Goal: Information Seeking & Learning: Learn about a topic

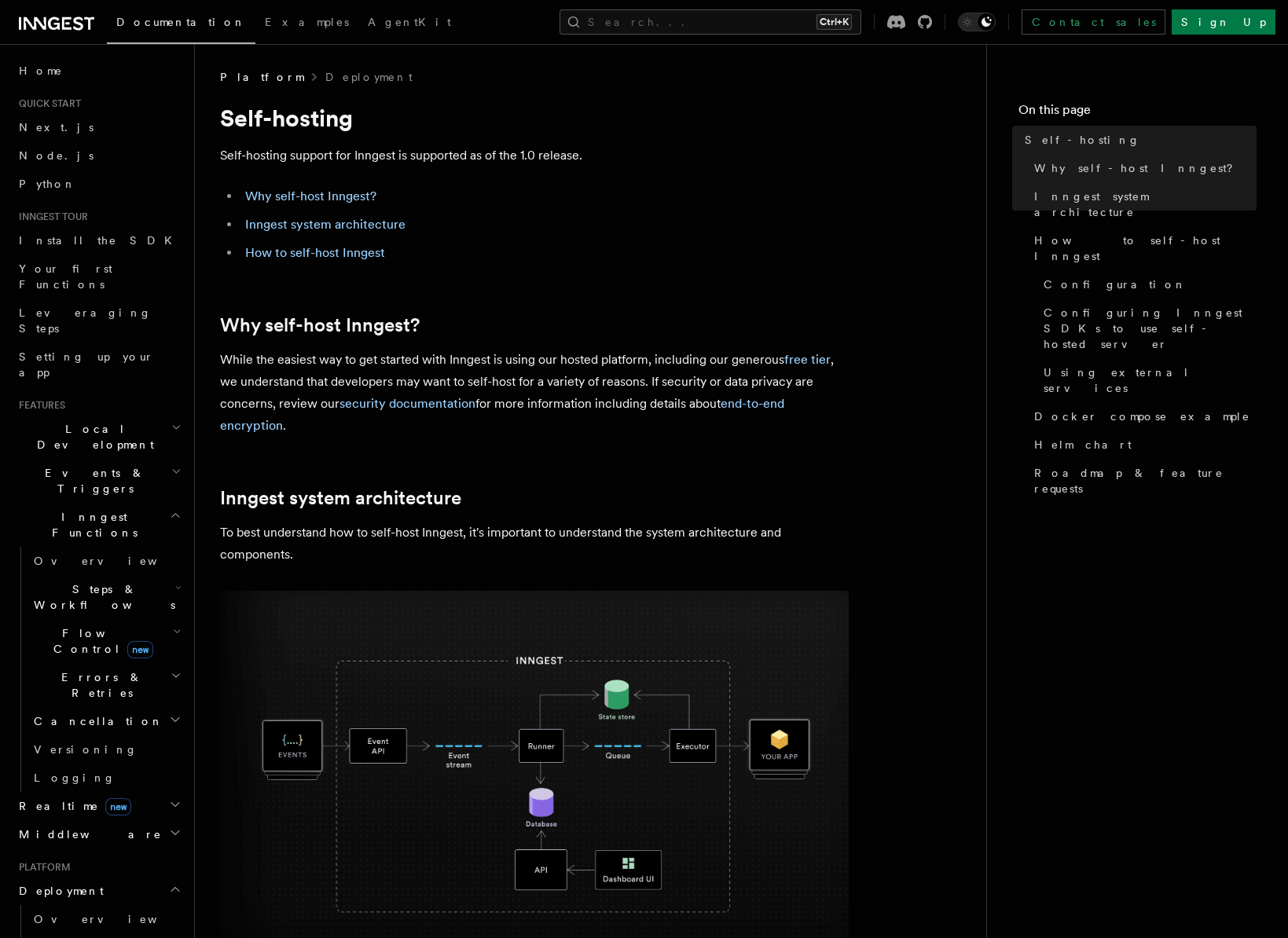
click at [643, 333] on h2 "Why self-host Inngest?" at bounding box center [534, 325] width 628 height 22
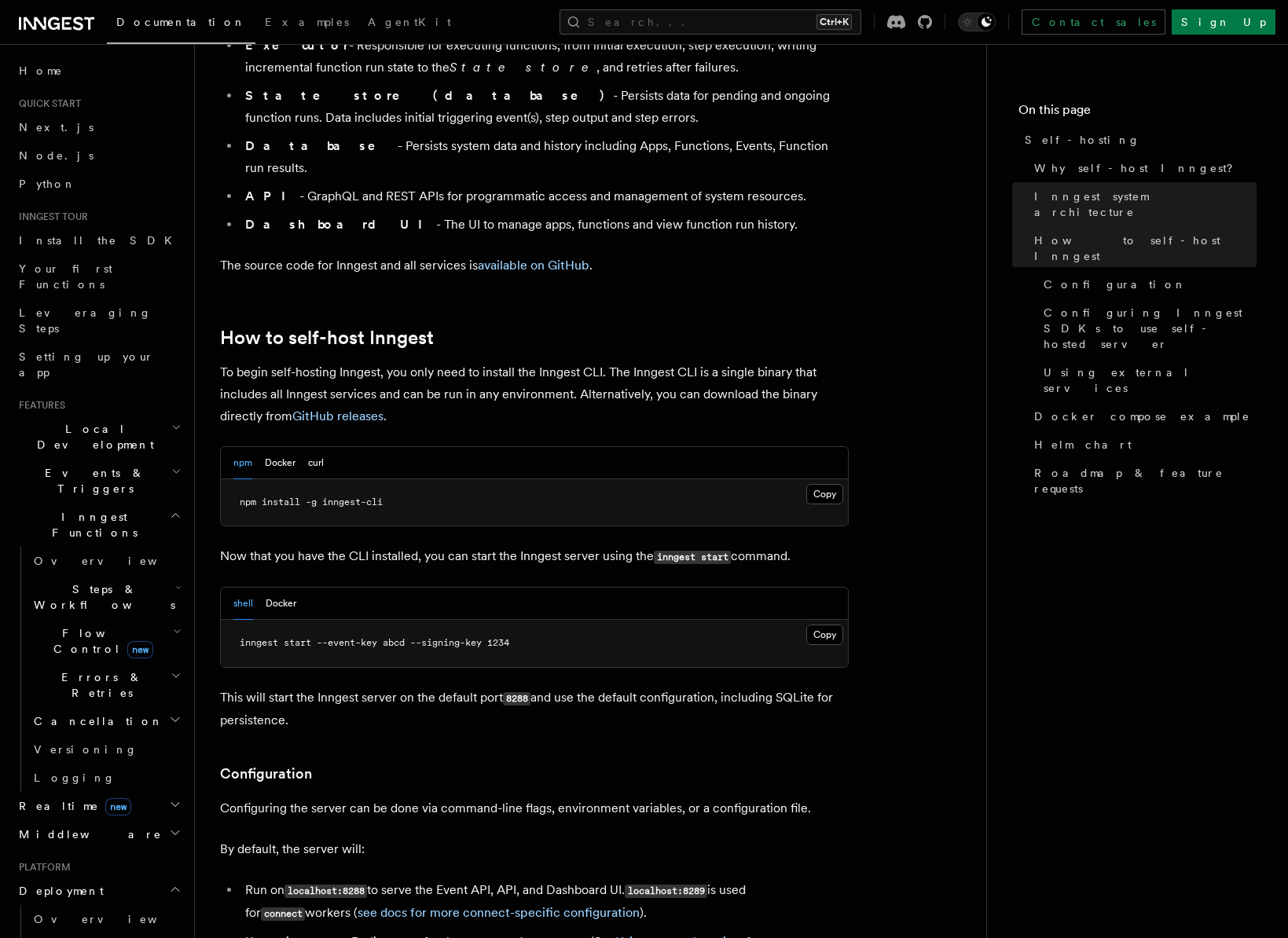
scroll to position [1336, 0]
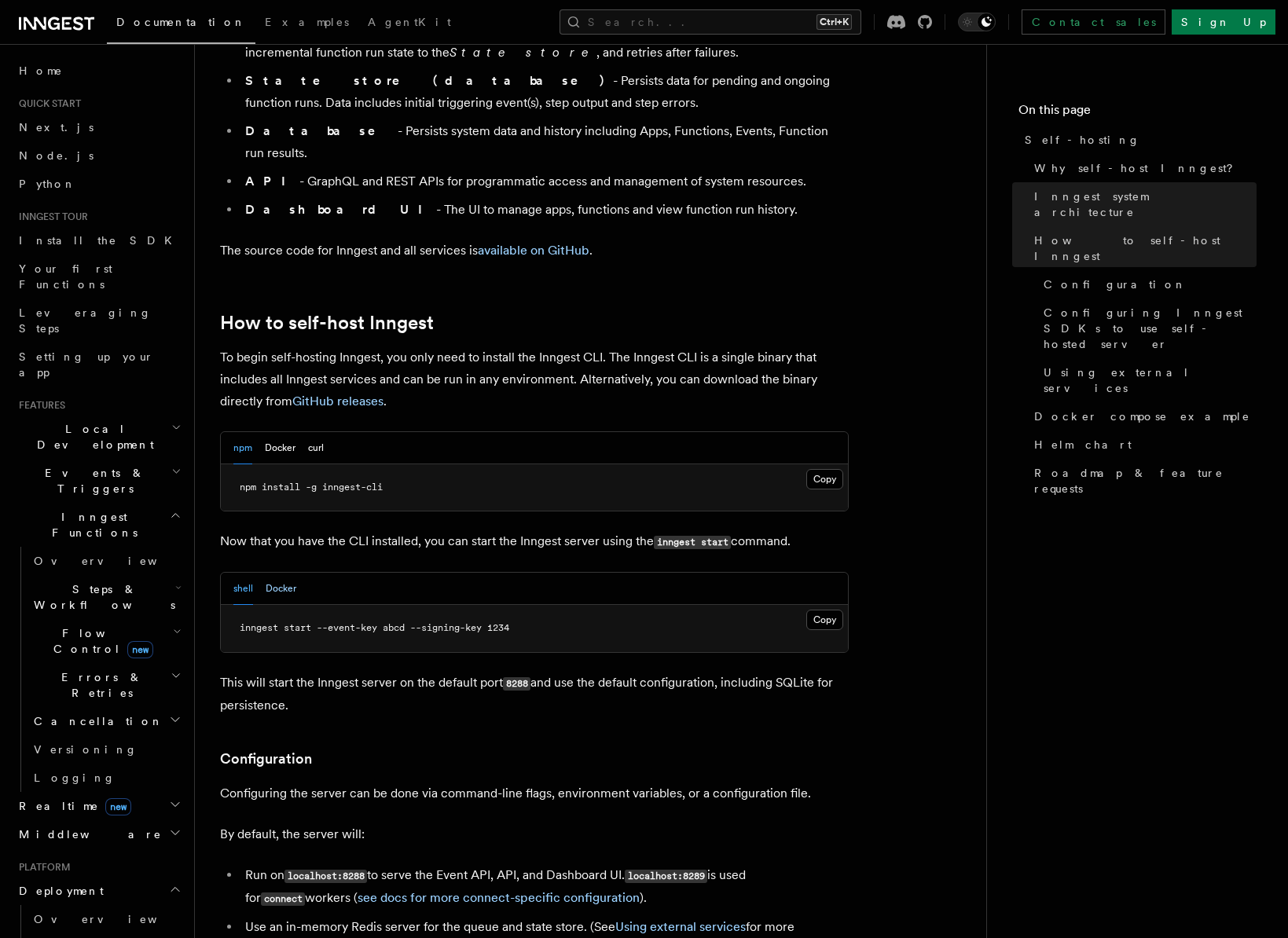
click at [279, 572] on button "Docker" at bounding box center [281, 588] width 31 height 32
click at [239, 572] on button "shell" at bounding box center [243, 588] width 19 height 32
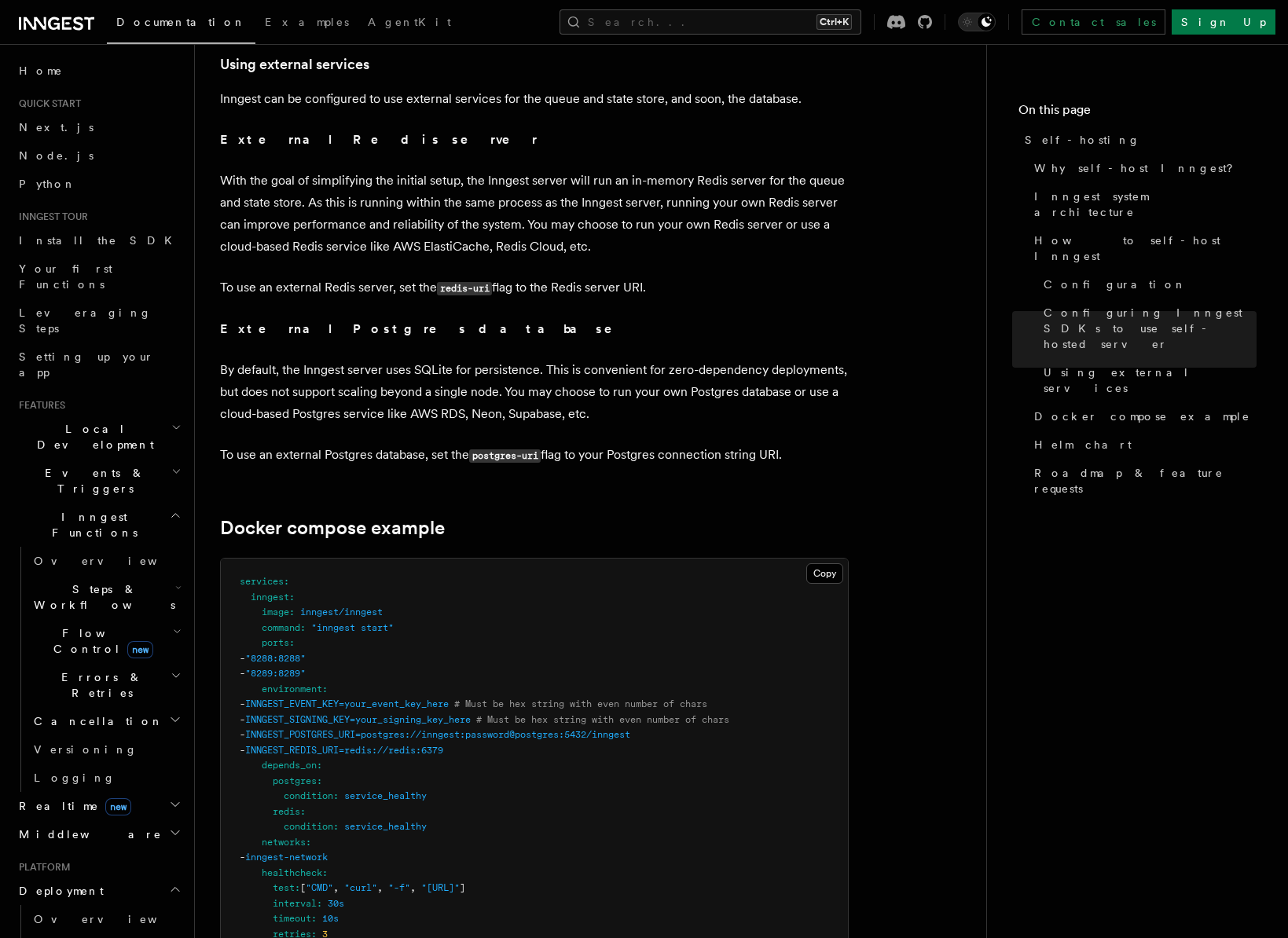
scroll to position [3851, 0]
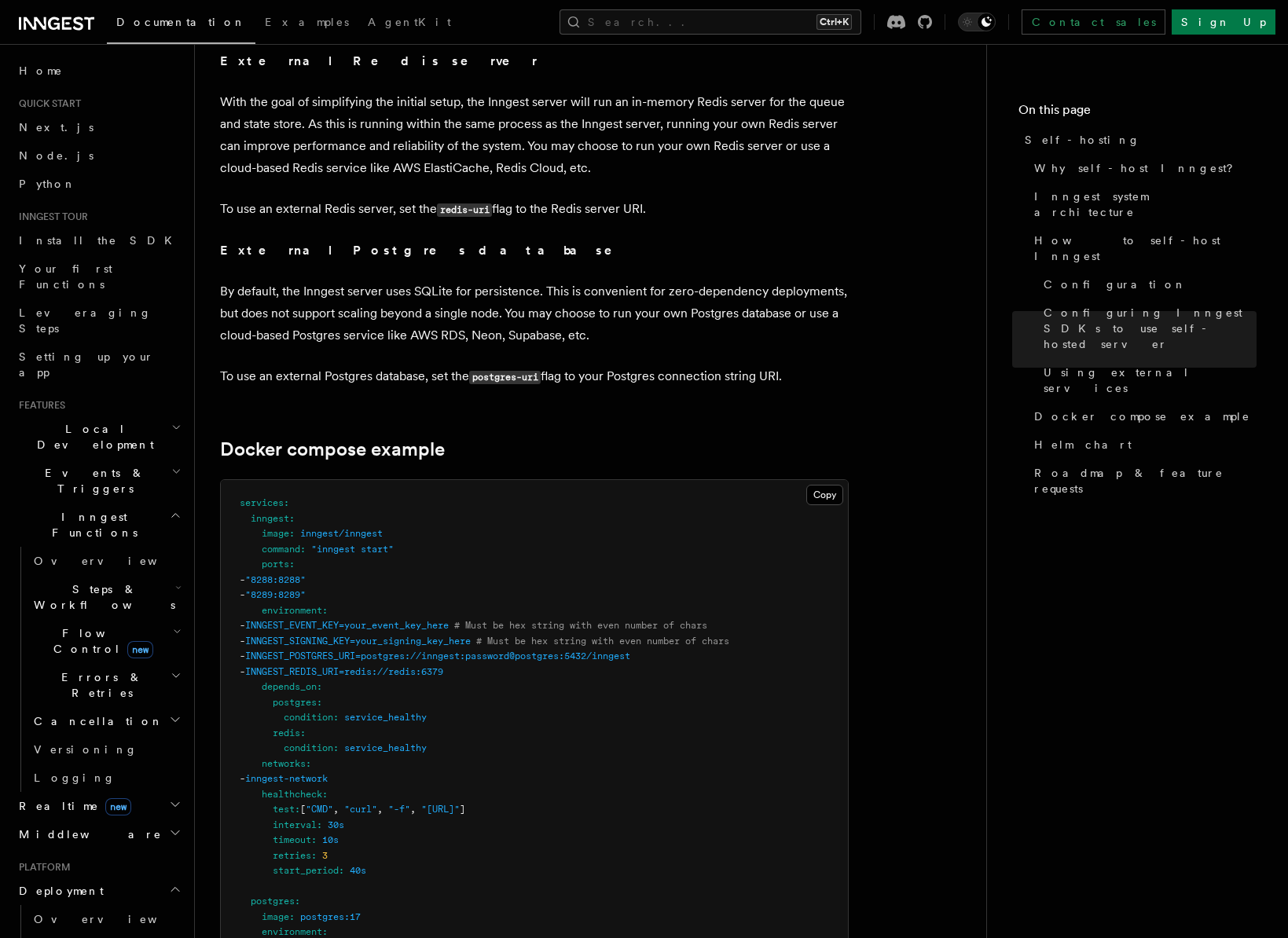
click at [151, 792] on h2 "Realtime new" at bounding box center [98, 805] width 172 height 28
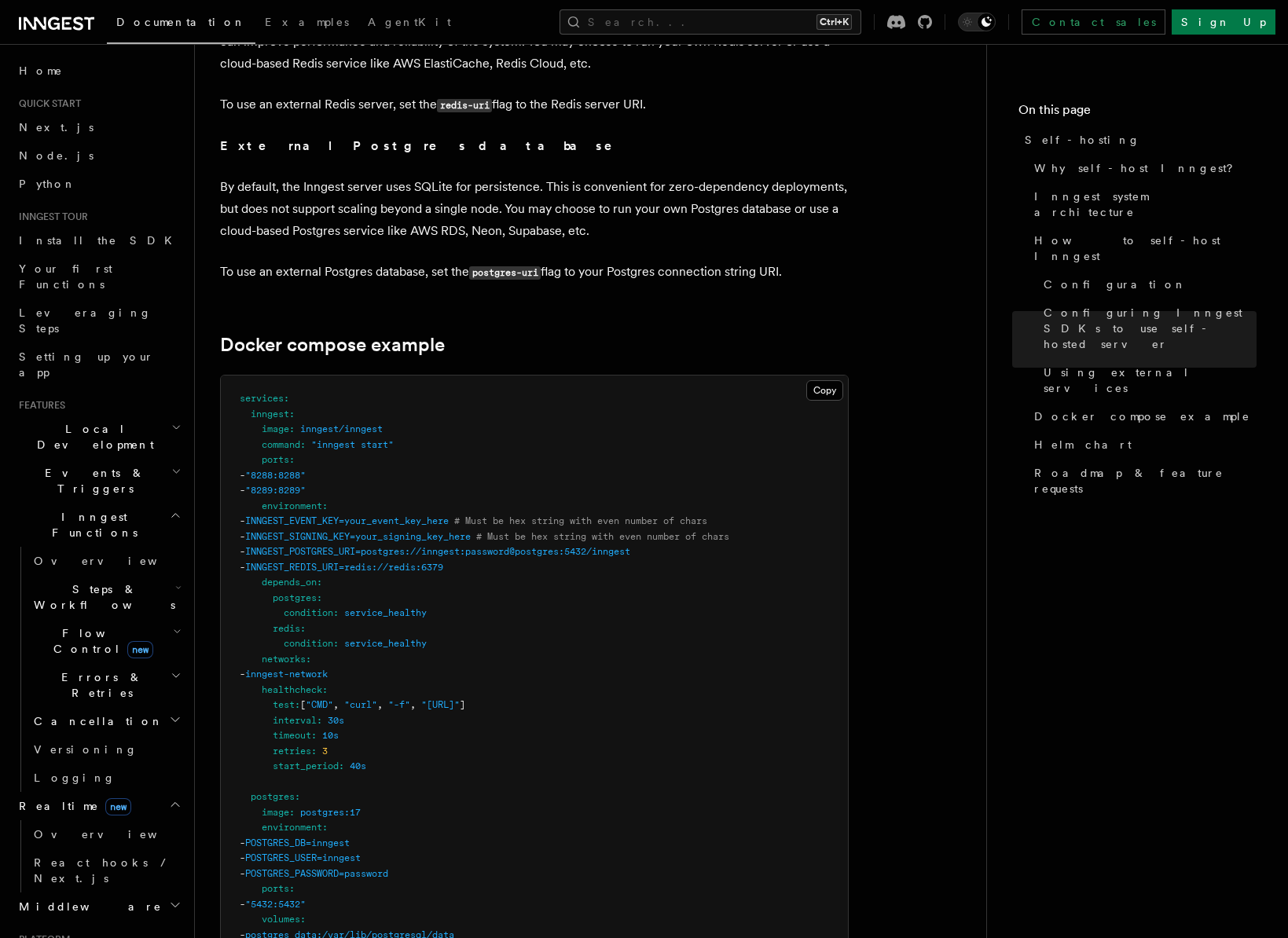
scroll to position [4087, 0]
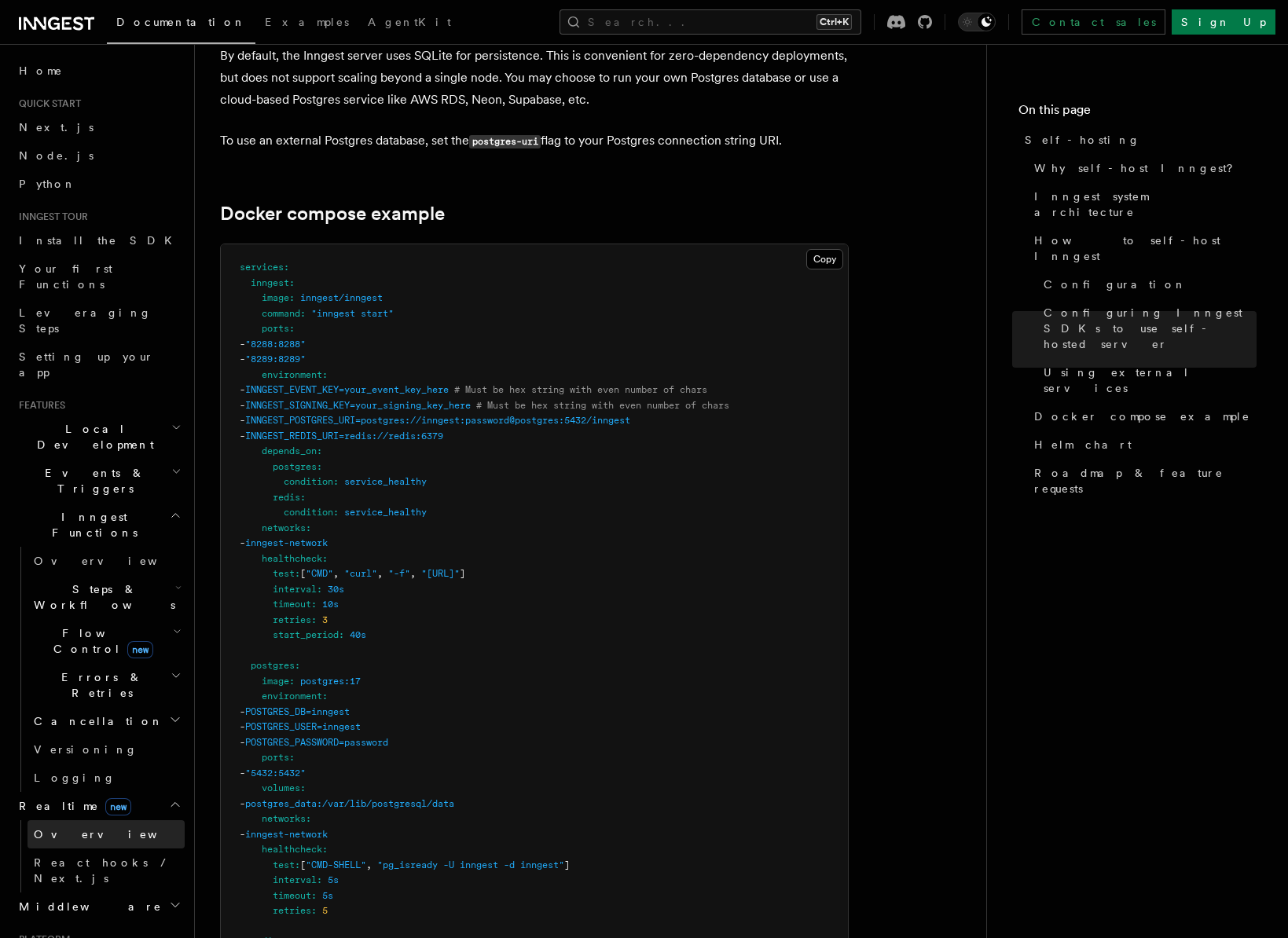
click at [122, 821] on link "Overview" at bounding box center [106, 834] width 157 height 28
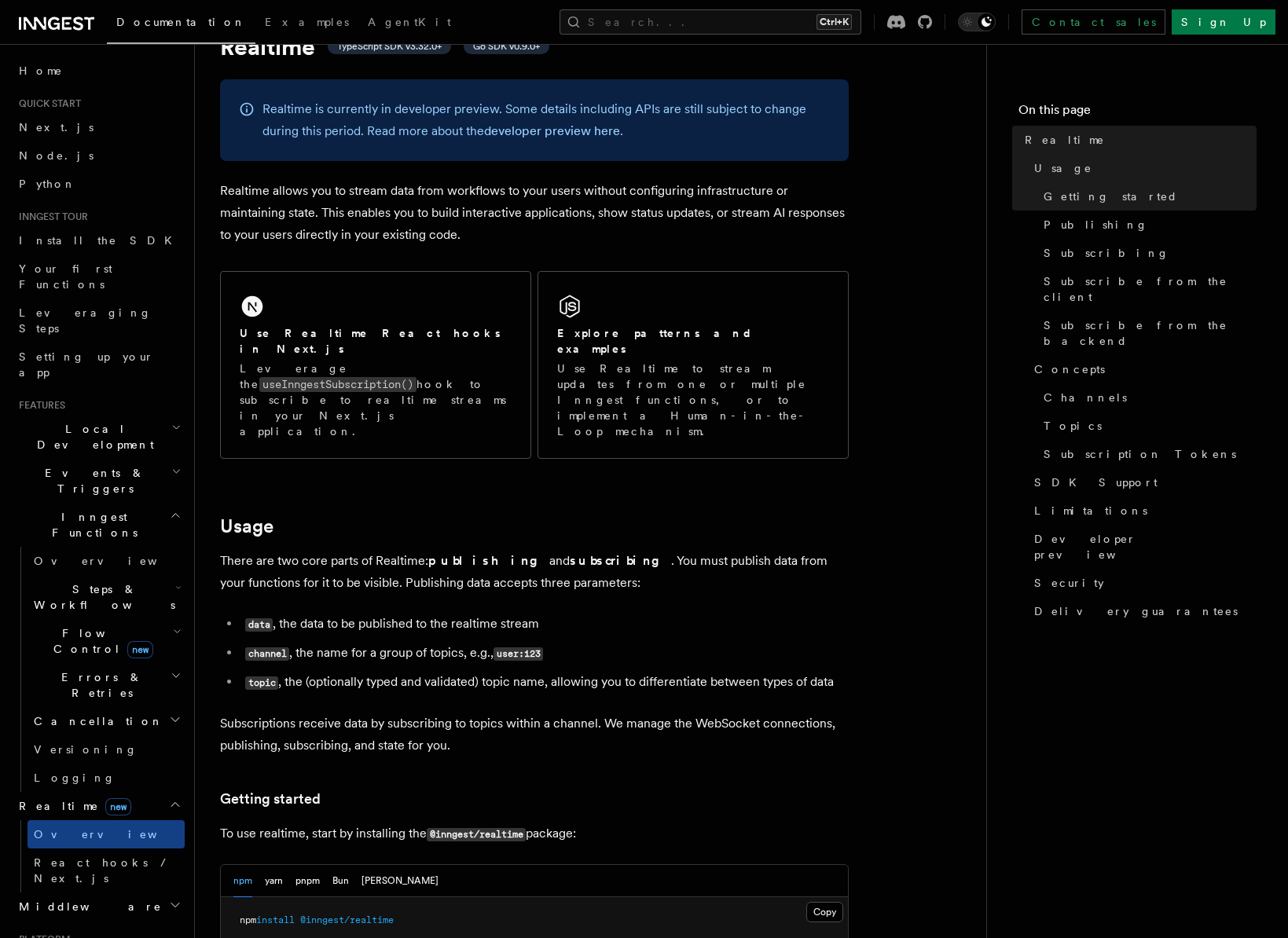
scroll to position [157, 0]
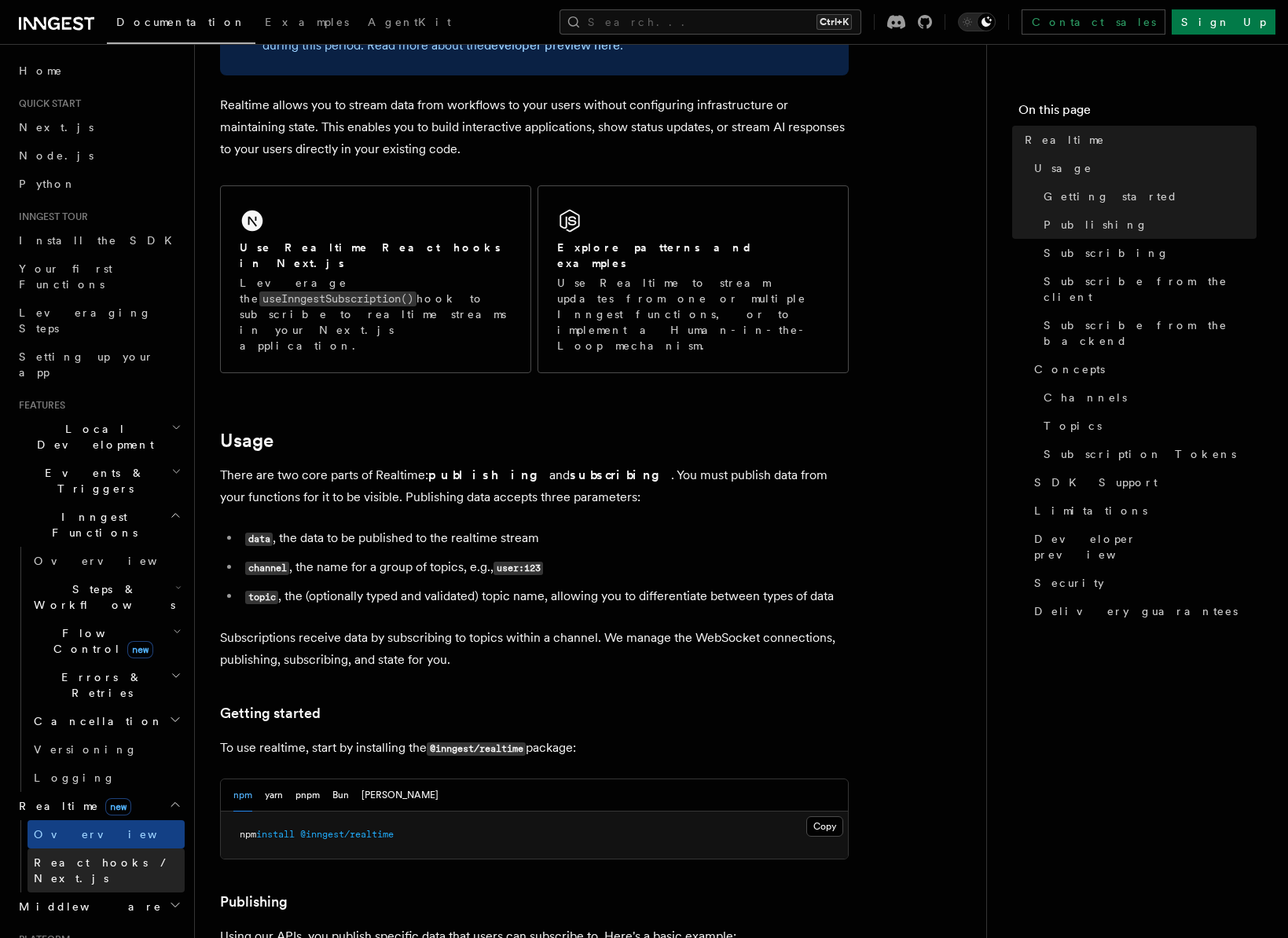
click at [87, 856] on span "React hooks / Next.js" at bounding box center [103, 870] width 139 height 28
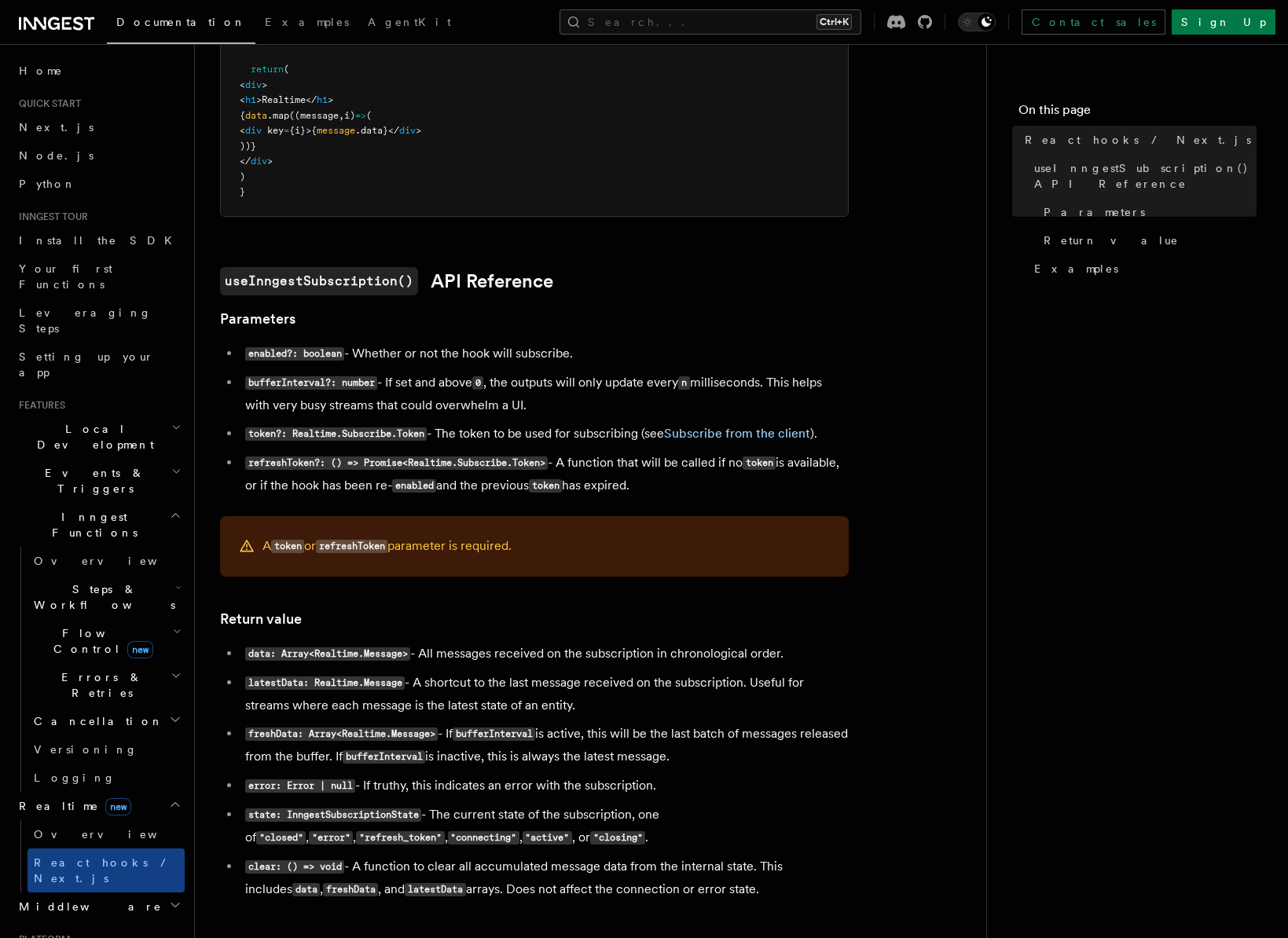
scroll to position [786, 0]
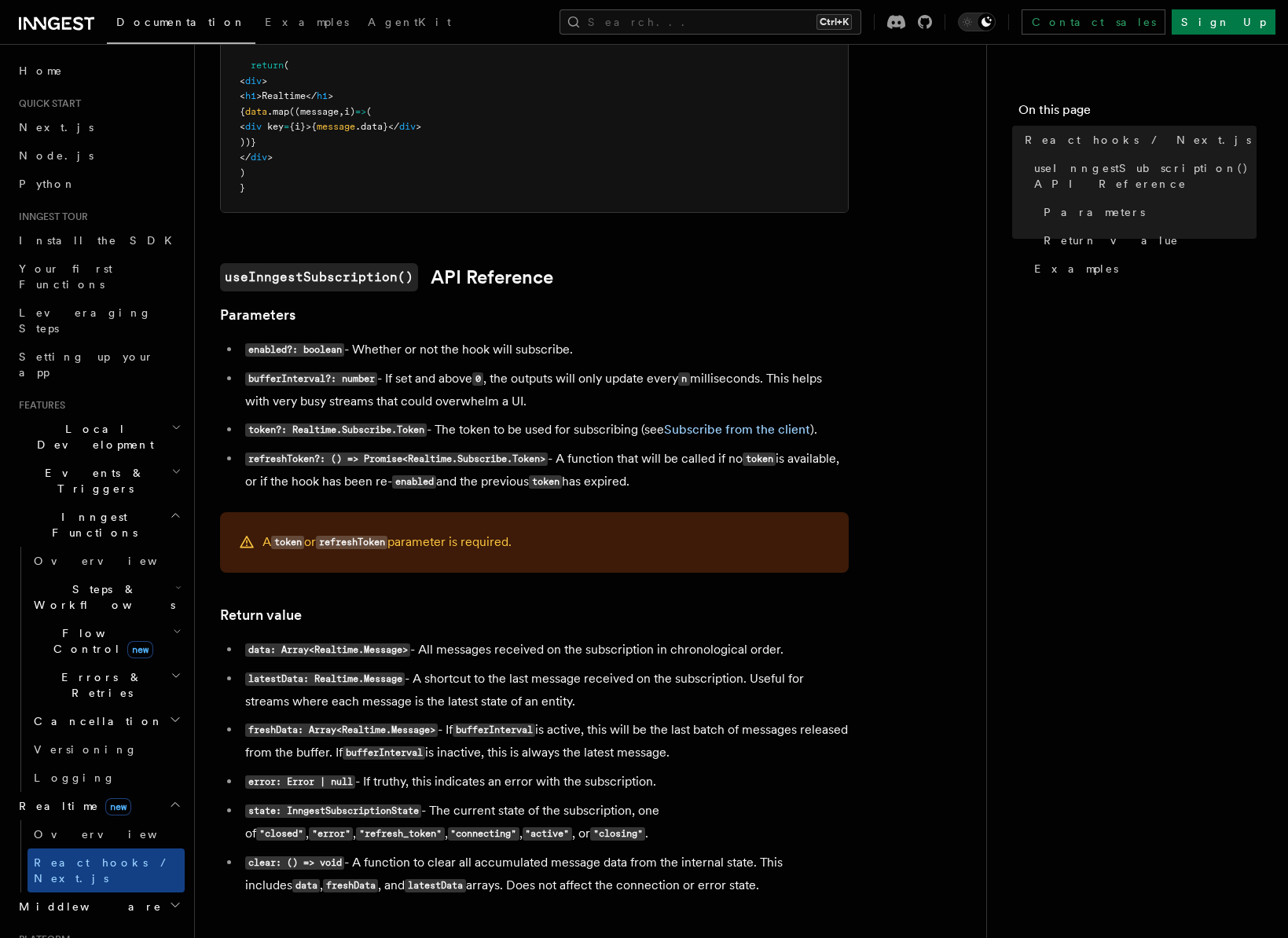
click at [928, 426] on article "Features Realtime React hooks / Next.js TypeScript SDK v3.32.0+ Realtime provid…" at bounding box center [591, 379] width 741 height 2193
